Goal: Submit feedback/report problem

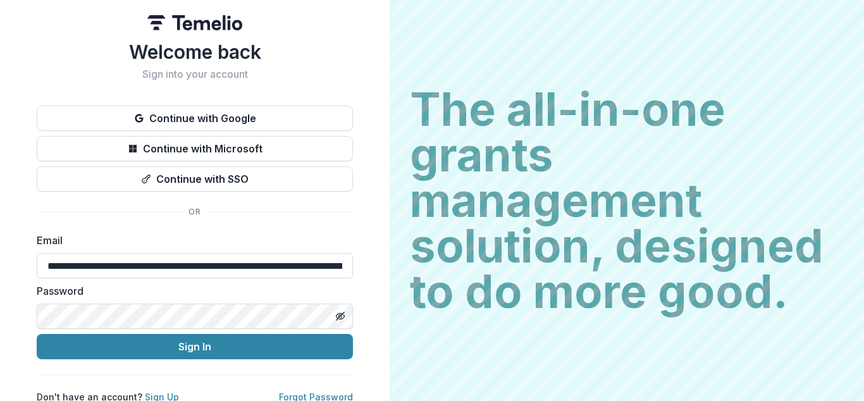
type input "**********"
click at [191, 266] on input "**********" at bounding box center [195, 265] width 316 height 25
